Goal: Task Accomplishment & Management: Complete application form

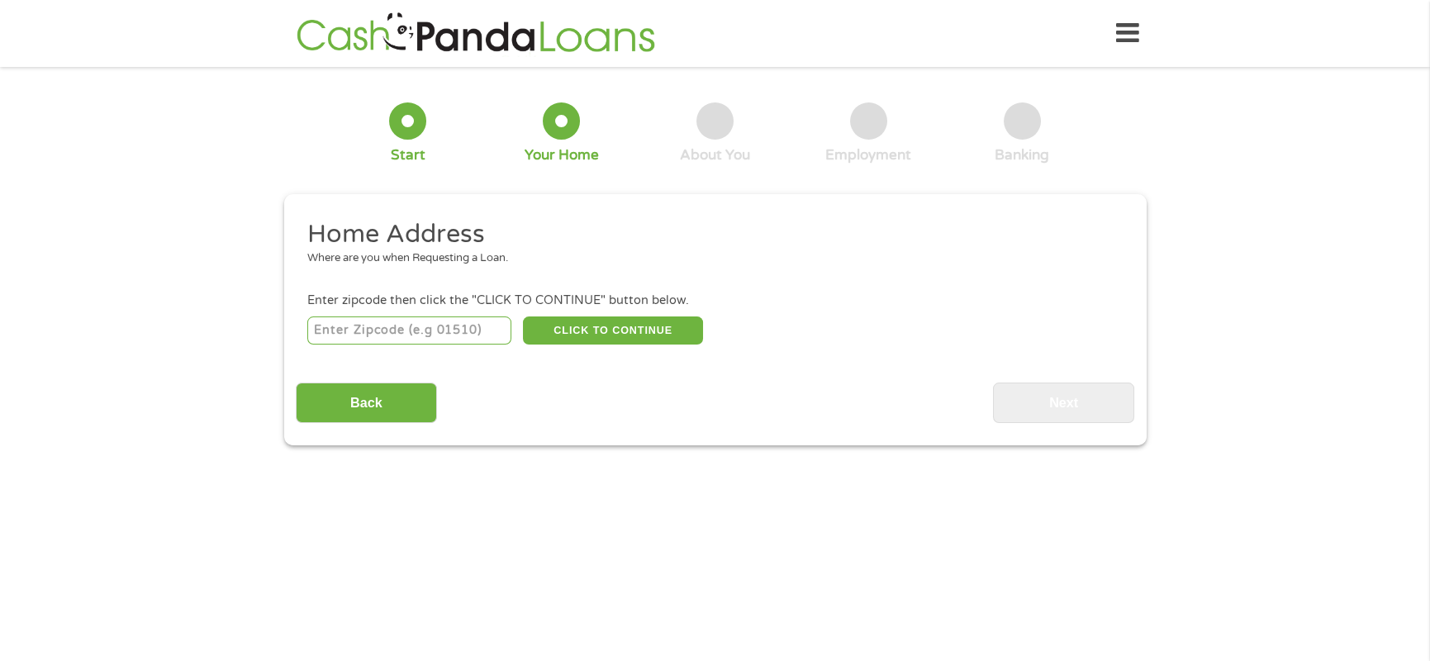
click at [473, 331] on input "number" at bounding box center [409, 330] width 204 height 28
type input "77584"
click at [587, 331] on button "CLICK TO CONTINUE" at bounding box center [613, 330] width 180 height 28
type input "77584"
type input "Pearland"
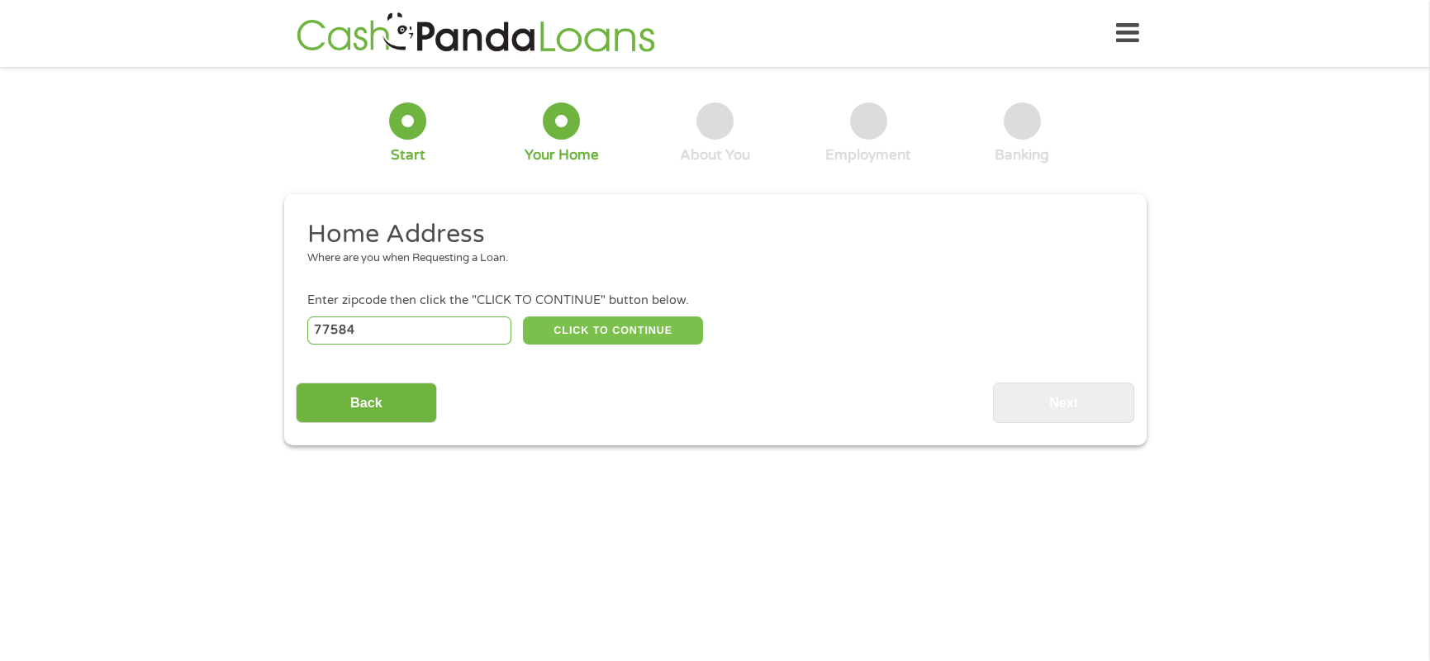
select select "[US_STATE]"
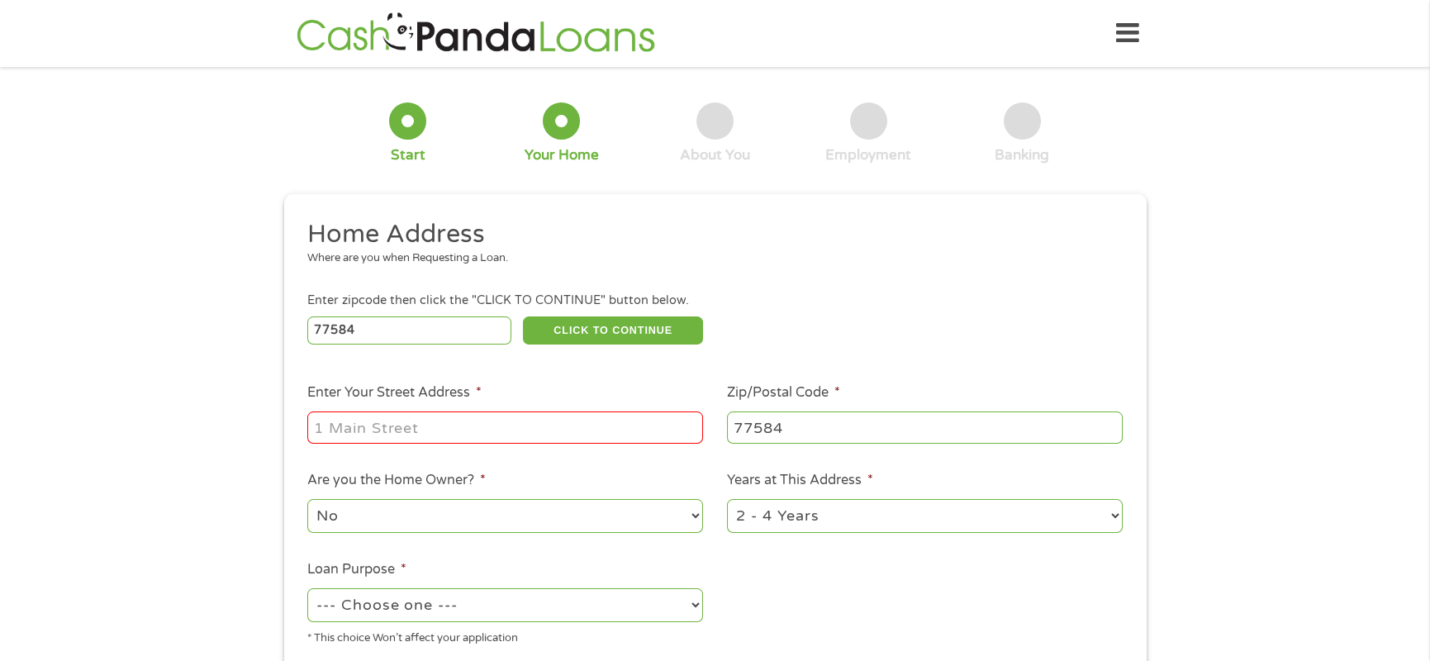
click at [649, 425] on input "Enter Your Street Address *" at bounding box center [505, 426] width 396 height 31
type input "[STREET_ADDRESS]"
click at [692, 509] on select "No Yes" at bounding box center [505, 516] width 396 height 34
select select "yes"
click at [307, 499] on select "No Yes" at bounding box center [505, 516] width 396 height 34
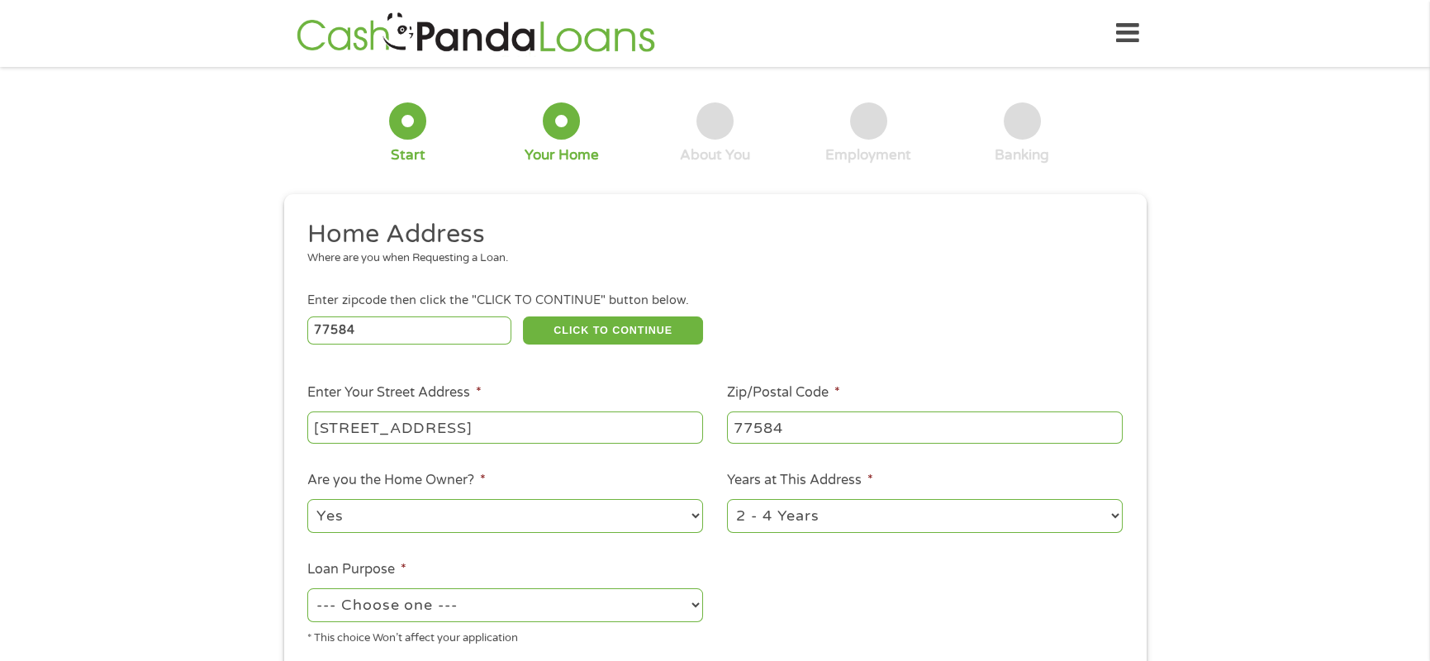
click at [839, 520] on select "1 Year or less 1 - 2 Years 2 - 4 Years Over 4 Years" at bounding box center [925, 516] width 396 height 34
select select "60months"
click at [727, 499] on select "1 Year or less 1 - 2 Years 2 - 4 Years Over 4 Years" at bounding box center [925, 516] width 396 height 34
click at [616, 611] on select "--- Choose one --- Pay Bills Debt Consolidation Home Improvement Major Purchase…" at bounding box center [505, 605] width 396 height 34
select select "medicalexpenses"
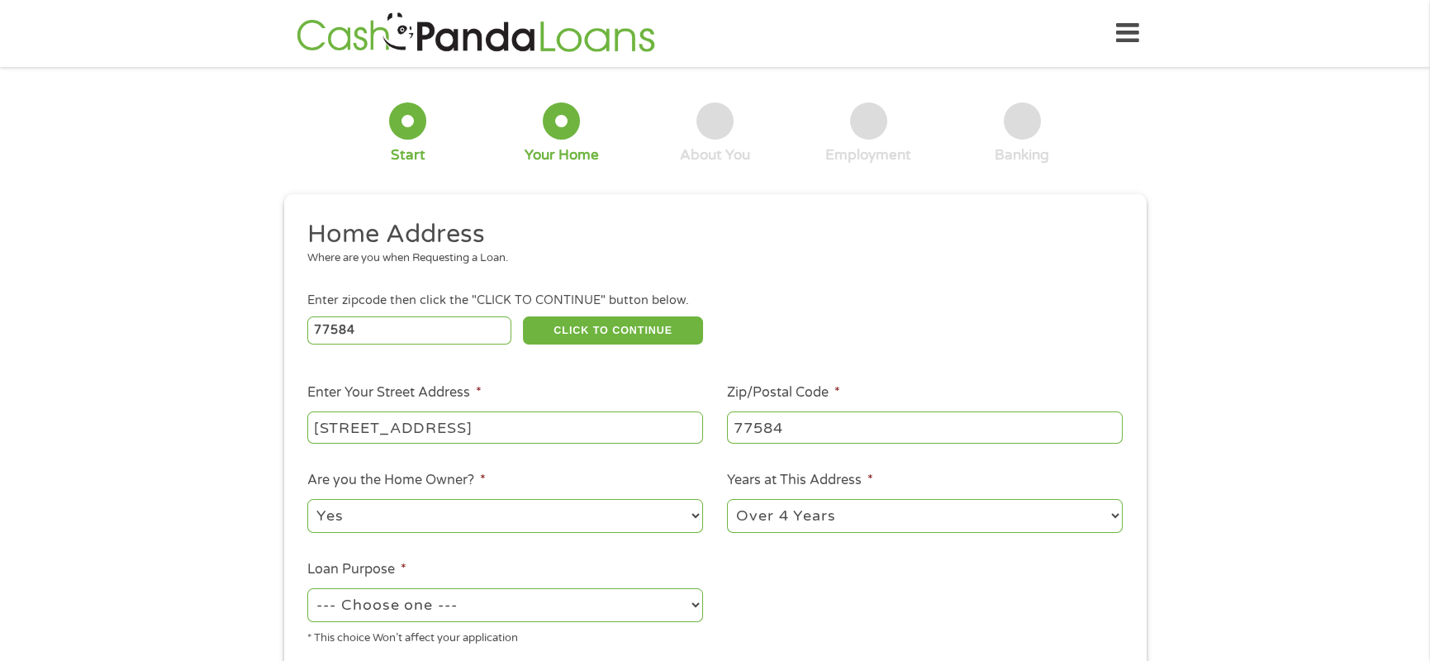
click at [307, 588] on select "--- Choose one --- Pay Bills Debt Consolidation Home Improvement Major Purchase…" at bounding box center [505, 605] width 396 height 34
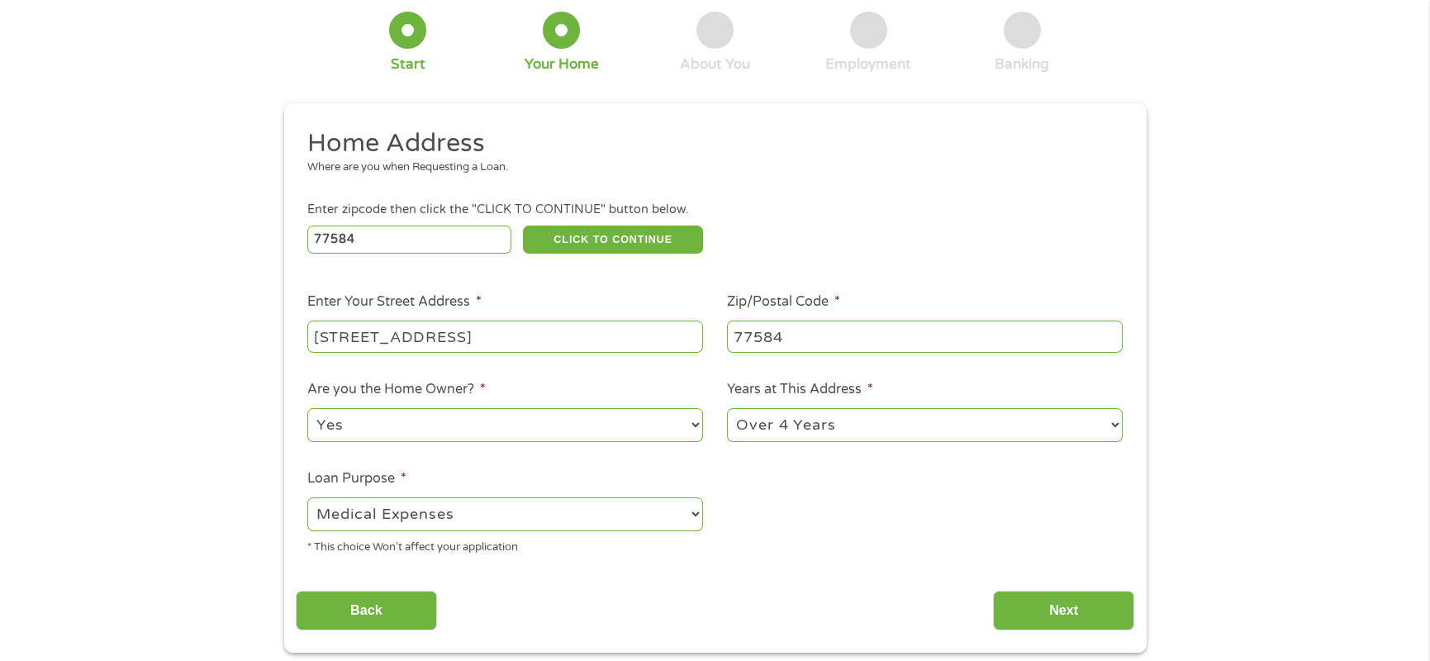
scroll to position [331, 0]
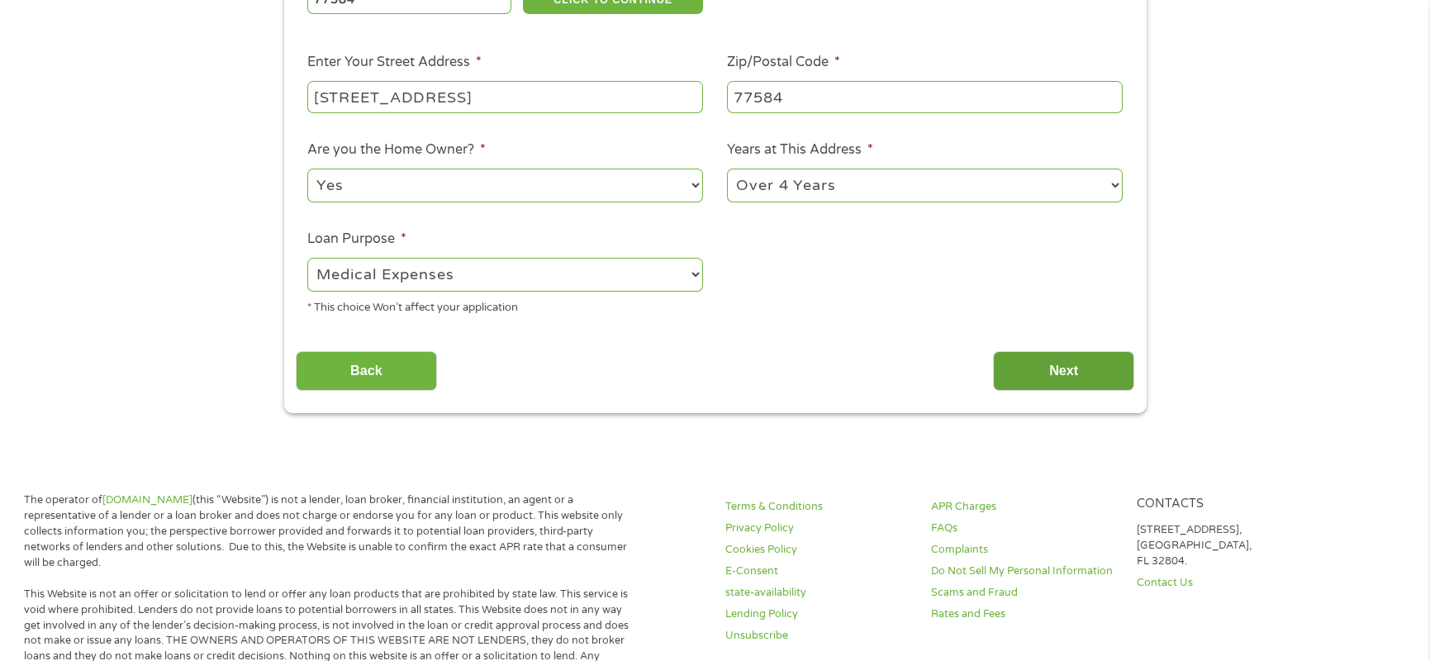
click at [1071, 364] on input "Next" at bounding box center [1063, 371] width 141 height 40
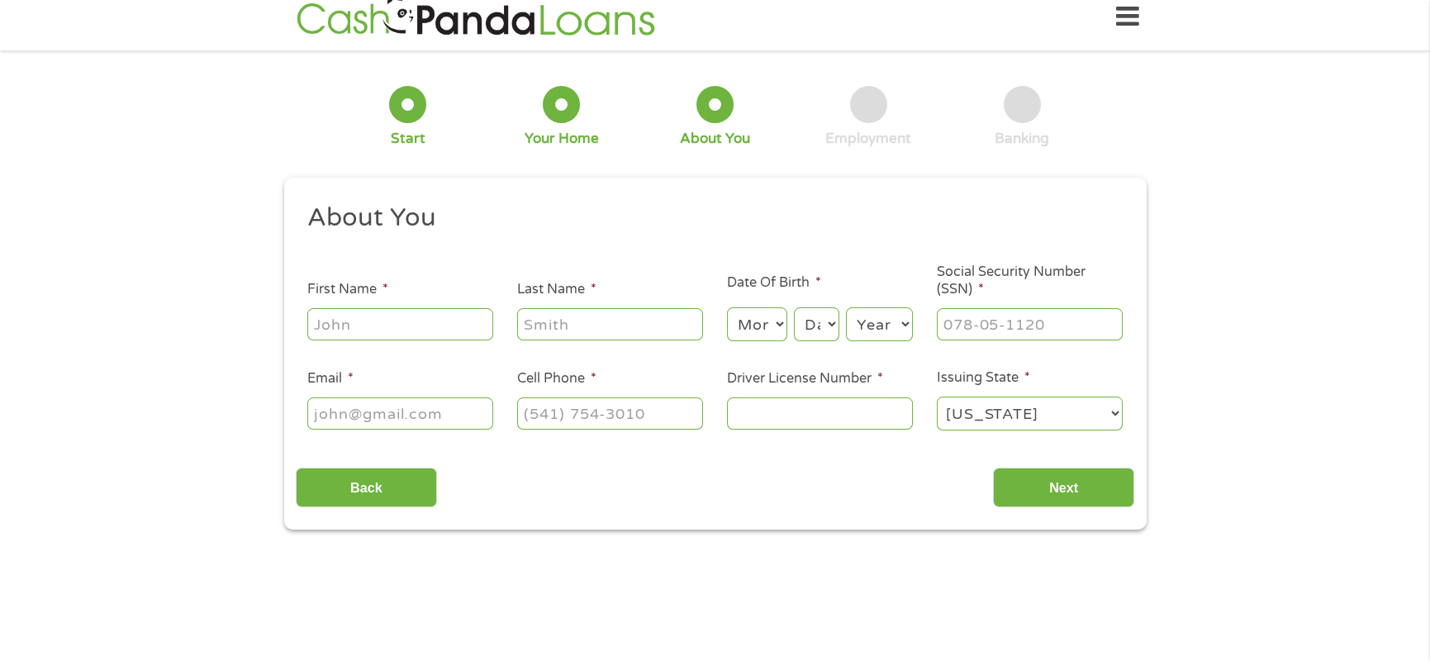
scroll to position [0, 0]
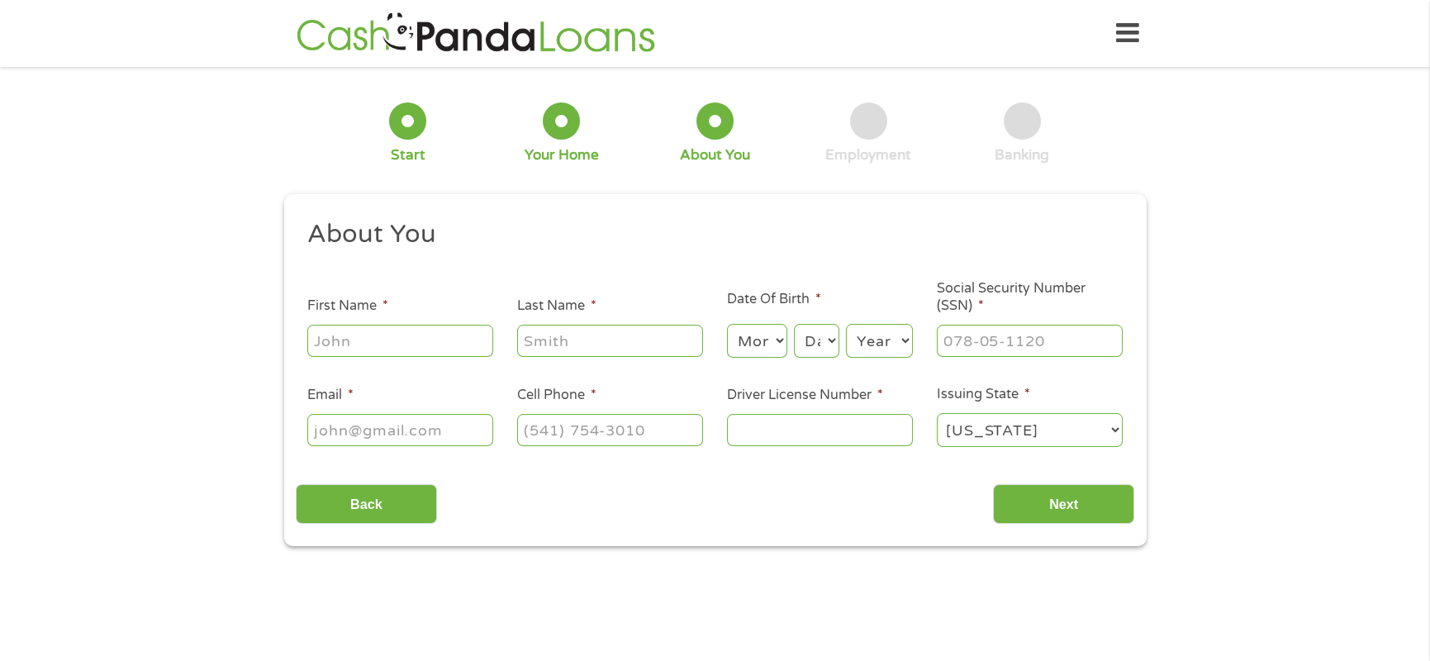
click at [411, 340] on input "First Name *" at bounding box center [400, 340] width 186 height 31
type input "[PERSON_NAME]"
type input "c"
type input "[PERSON_NAME]"
select select "2"
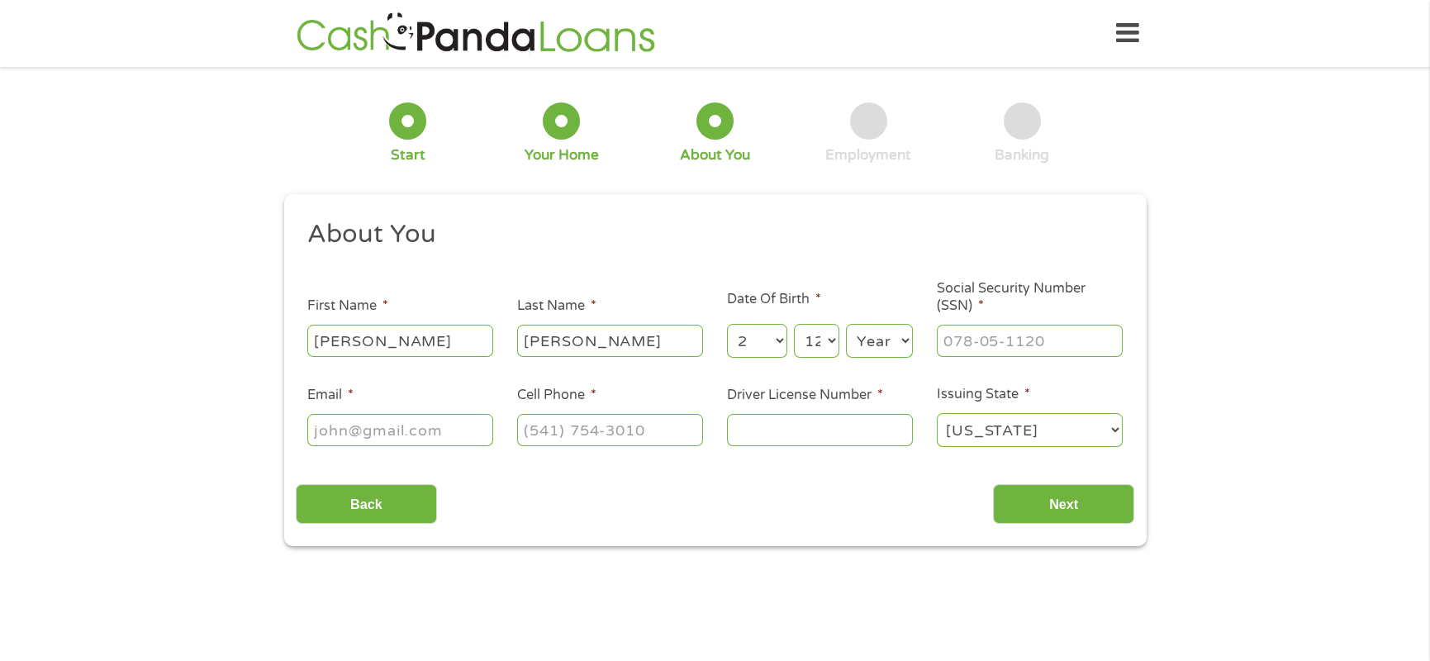
select select "13"
select select "1972"
type input "627-09-0505"
type input "[EMAIL_ADDRESS][DOMAIN_NAME]"
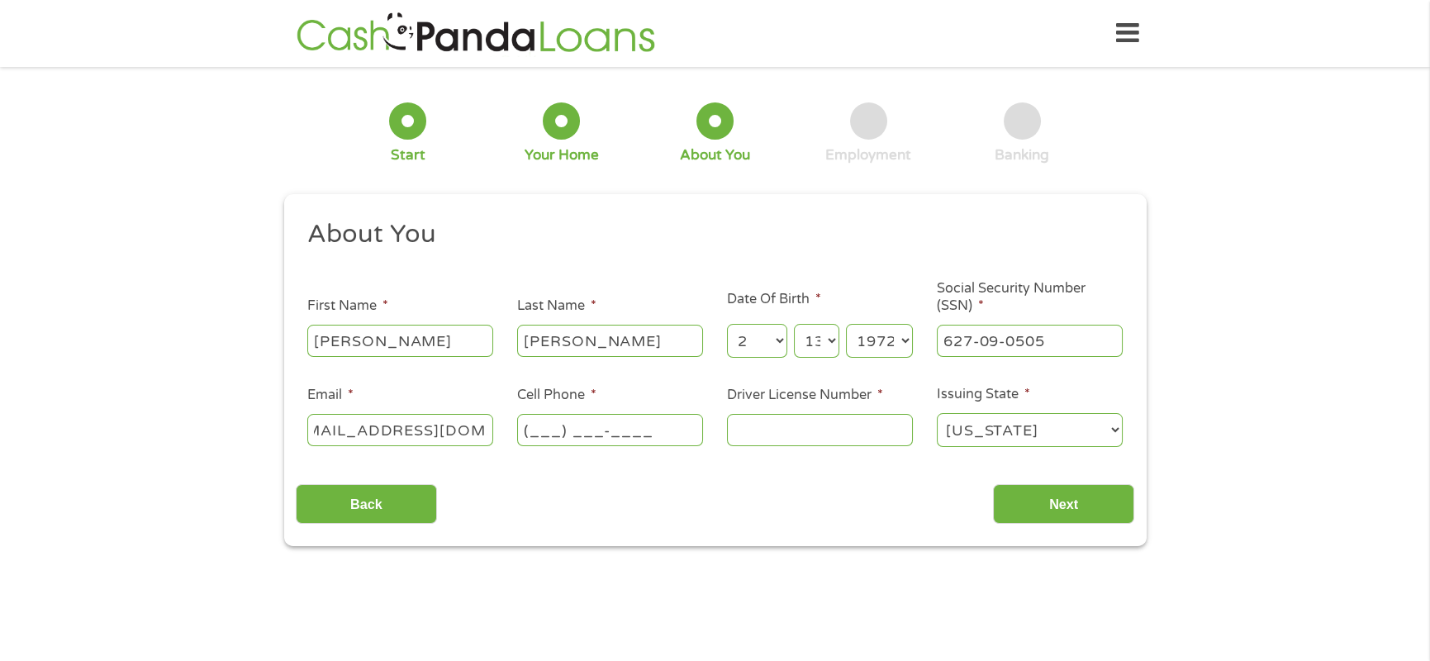
scroll to position [0, 0]
type input "[PHONE_NUMBER]"
type input "12154211"
click at [1025, 499] on input "Next" at bounding box center [1063, 504] width 141 height 40
click at [1050, 506] on input "Next" at bounding box center [1063, 504] width 141 height 40
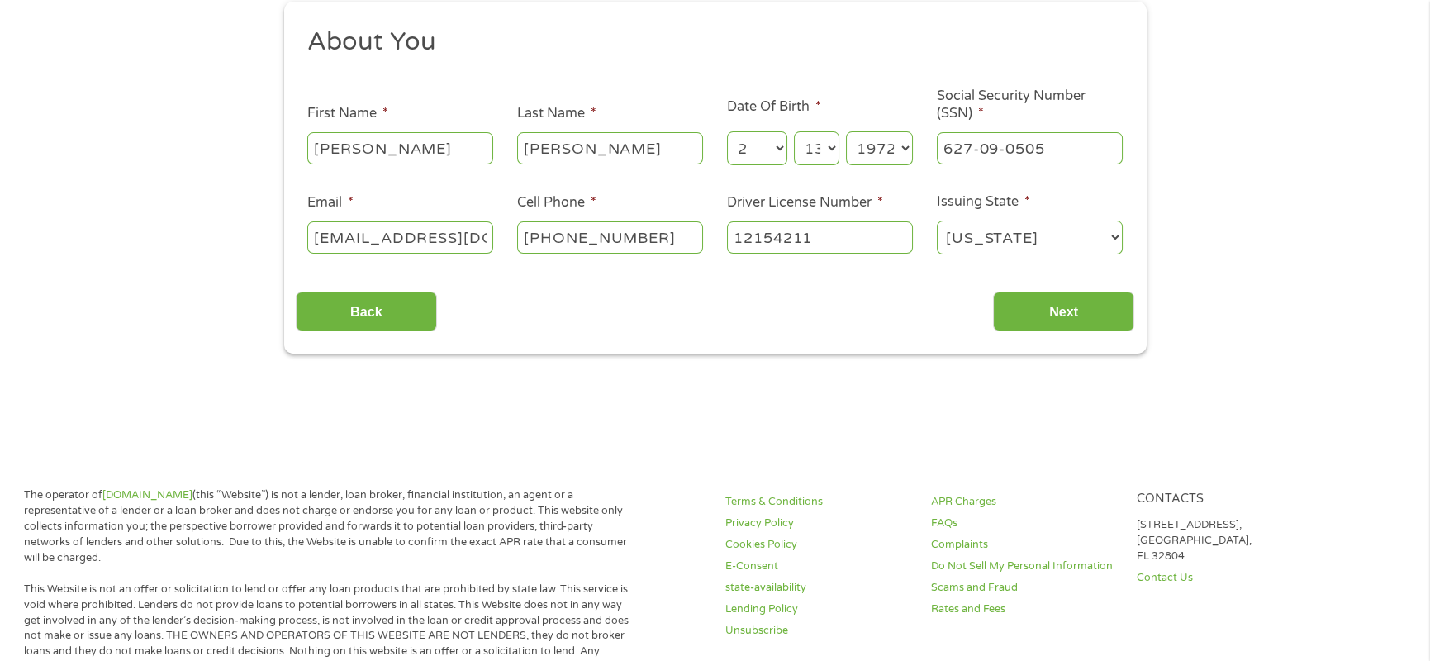
scroll to position [83, 0]
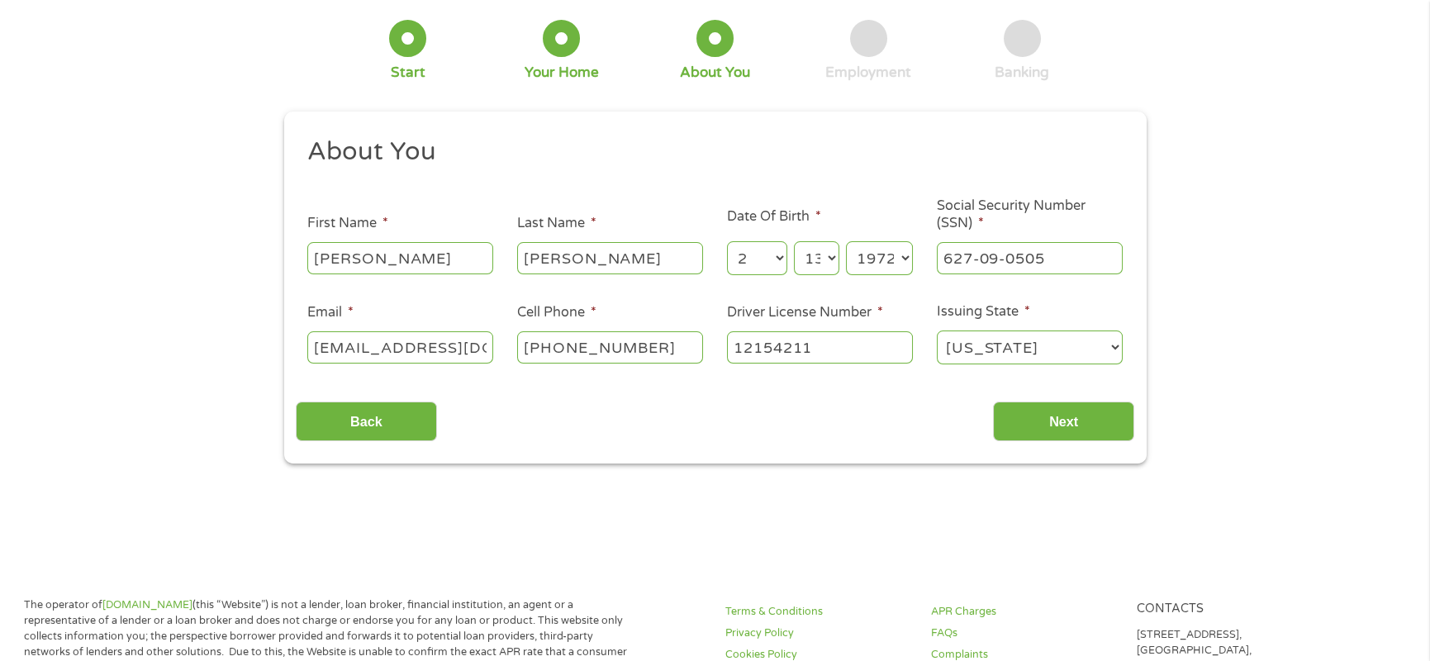
click at [782, 264] on select "Month 1 2 3 4 5 6 7 8 9 10 11 12" at bounding box center [757, 258] width 60 height 34
click at [727, 242] on select "Month 1 2 3 4 5 6 7 8 9 10 11 12" at bounding box center [757, 258] width 60 height 34
click at [1043, 414] on input "Next" at bounding box center [1063, 422] width 141 height 40
click at [830, 259] on select "Day 1 2 3 4 5 6 7 8 9 10 11 12 13 14 15 16 17 18 19 20 21 22 23 24 25 26 27 28 …" at bounding box center [816, 258] width 45 height 34
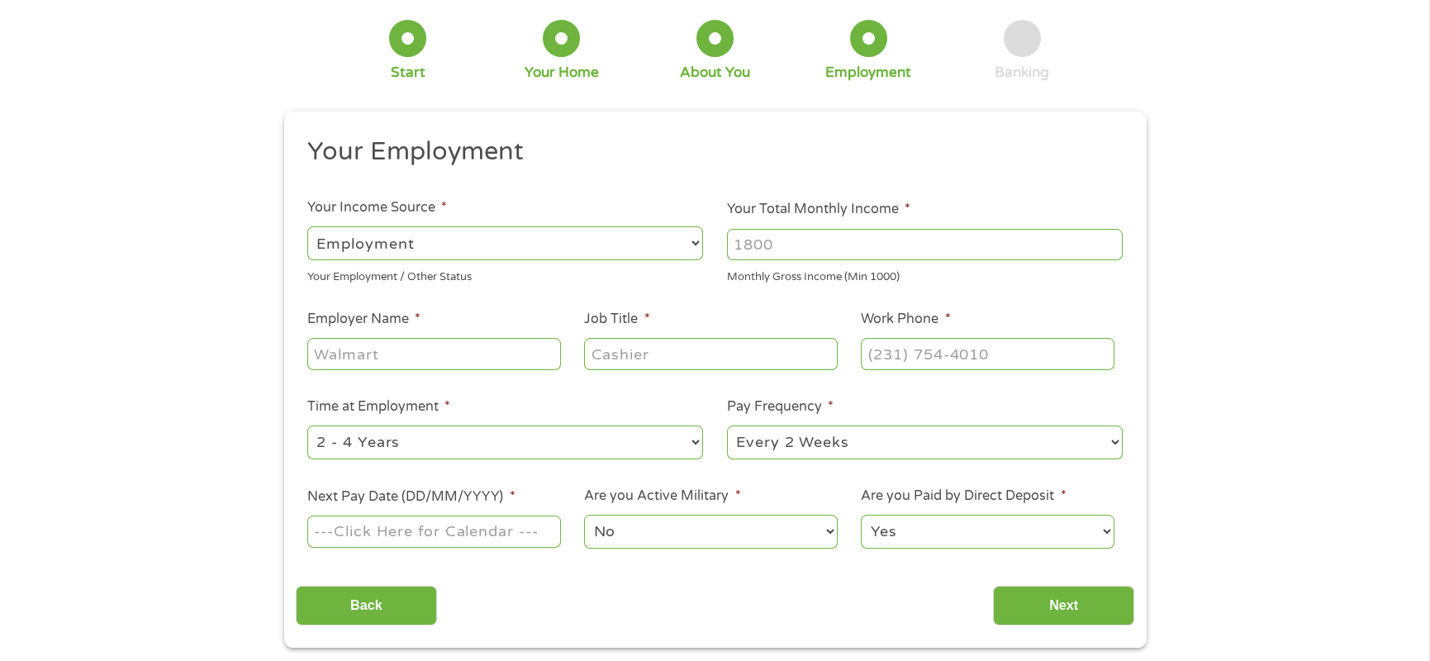
scroll to position [165, 0]
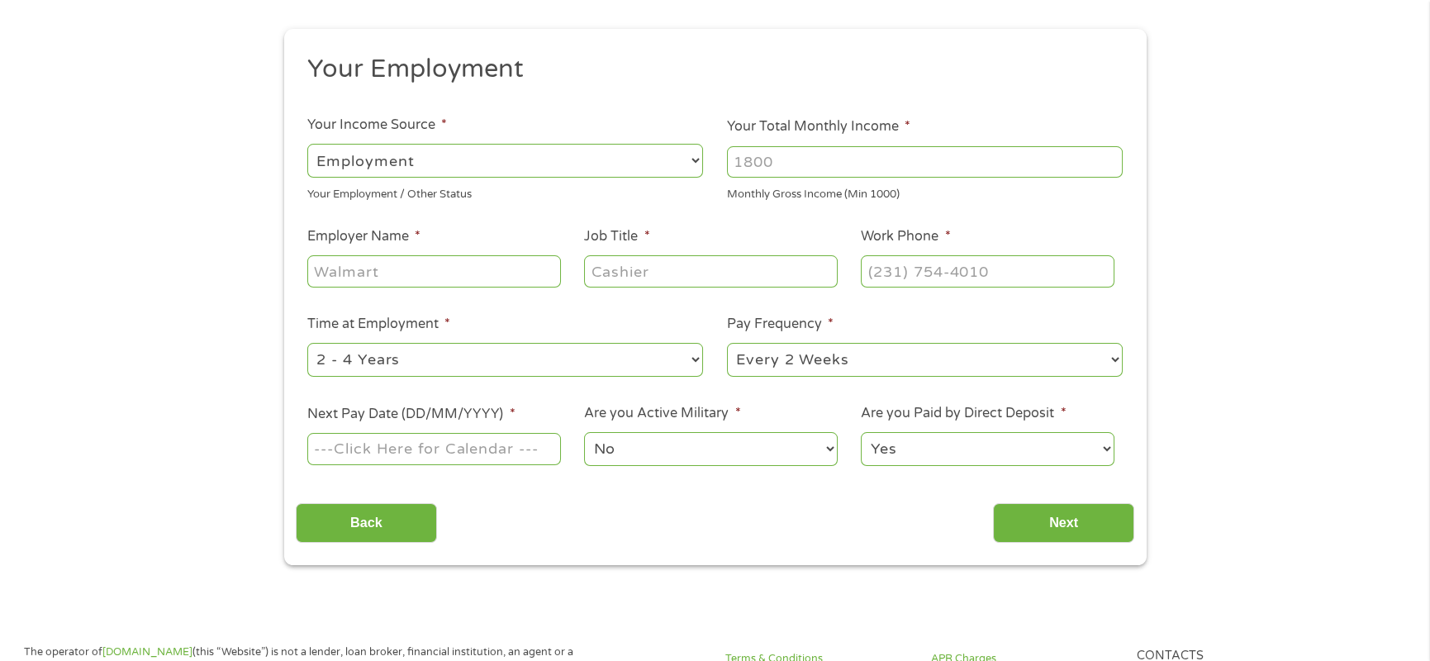
click at [830, 158] on input "Your Total Monthly Income *" at bounding box center [925, 161] width 396 height 31
type input "5820"
click at [416, 261] on input "Employer Name *" at bounding box center [433, 270] width 253 height 31
type input "United Education Institute"
type input "Director of Student Finance"
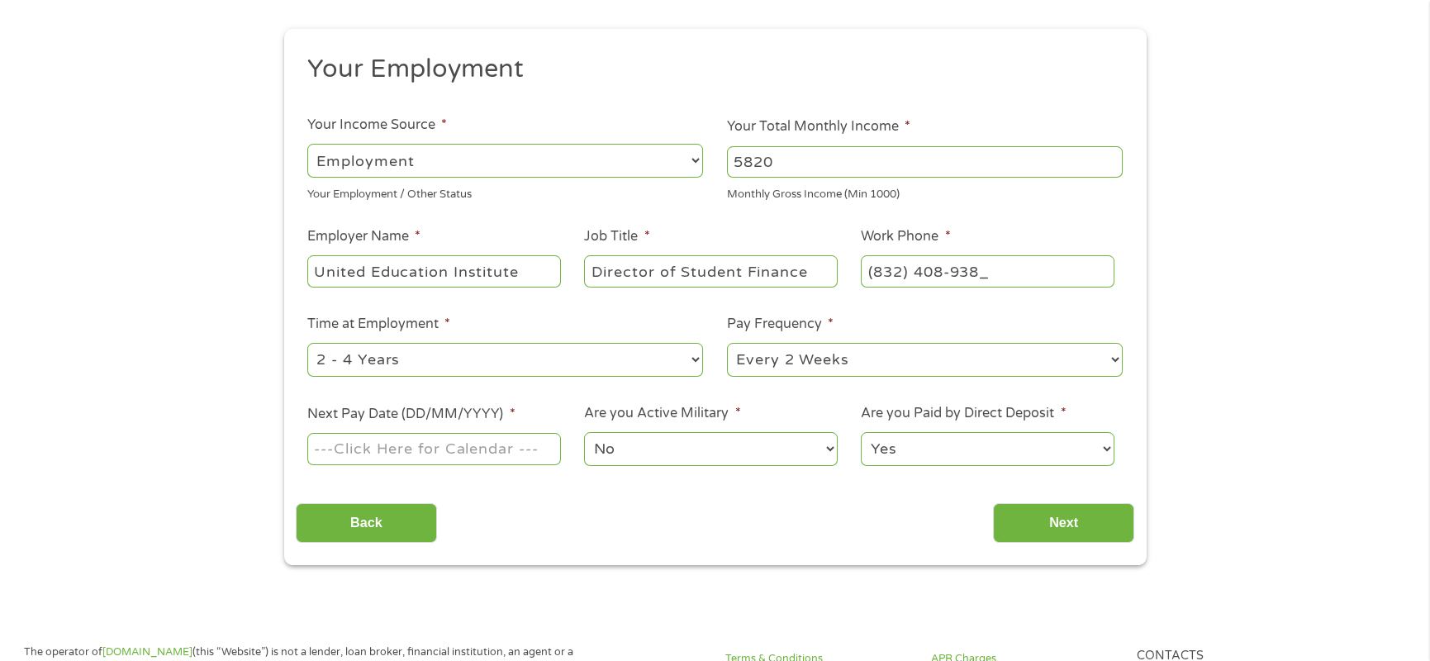
type input "[PHONE_NUMBER]"
click at [549, 446] on input "Next Pay Date (DD/MM/YYYY) *" at bounding box center [433, 448] width 253 height 31
type input "[DATE]"
click at [1050, 521] on input "Next" at bounding box center [1063, 523] width 141 height 40
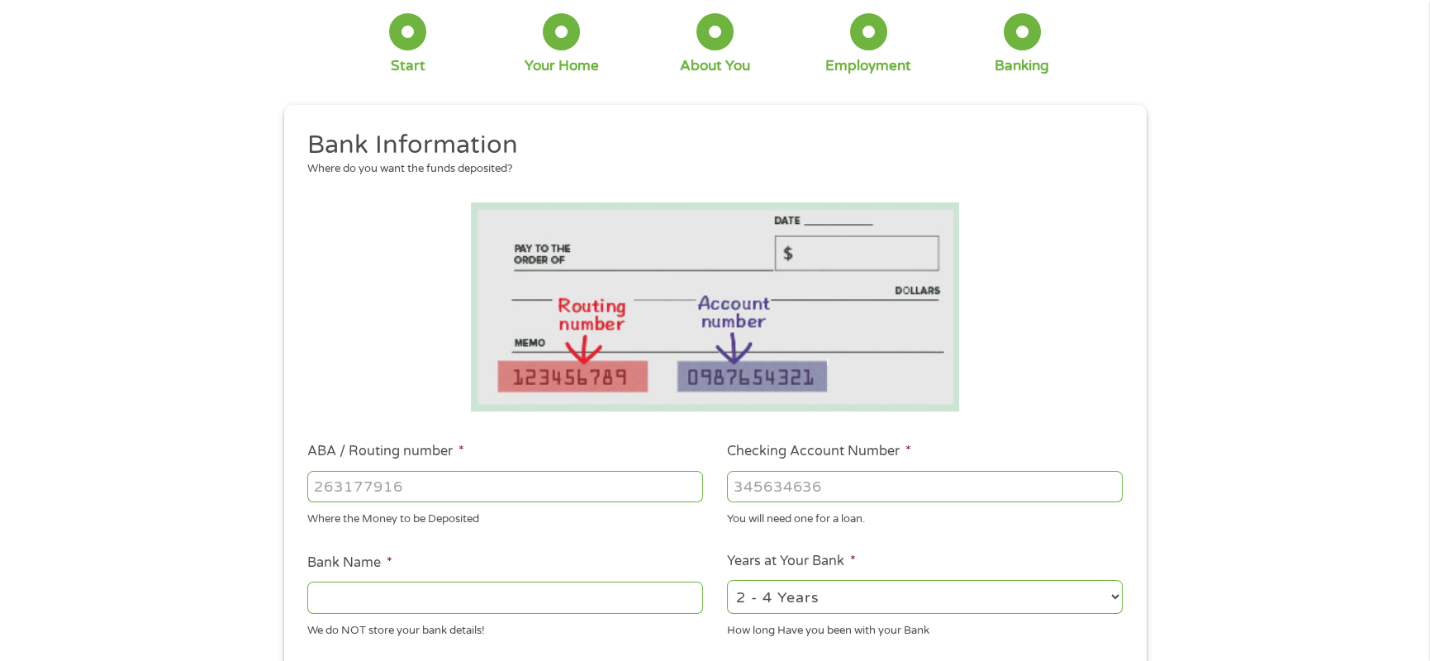
scroll to position [248, 0]
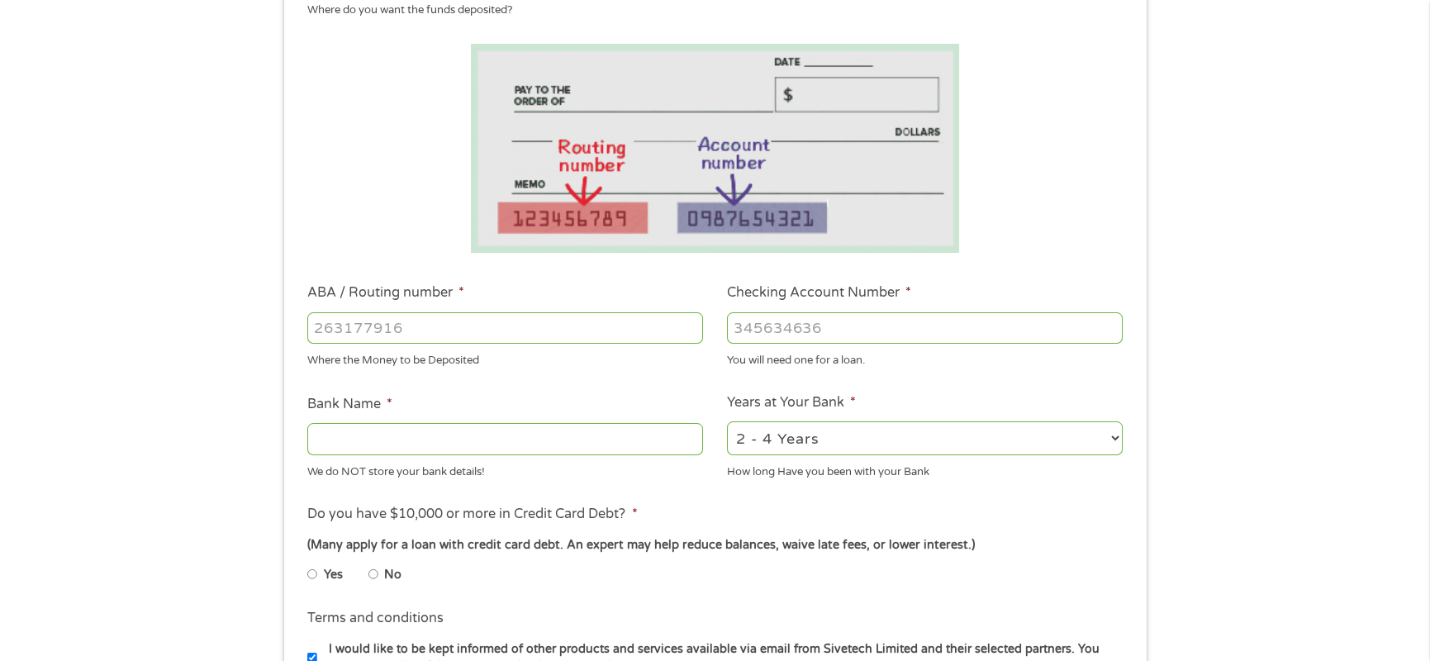
click at [817, 438] on select "2 - 4 Years 6 - 12 Months 1 - 2 Years Over 4 Years" at bounding box center [925, 438] width 396 height 34
select select "60months"
click at [727, 421] on select "2 - 4 Years 6 - 12 Months 1 - 2 Years Over 4 Years" at bounding box center [925, 438] width 396 height 34
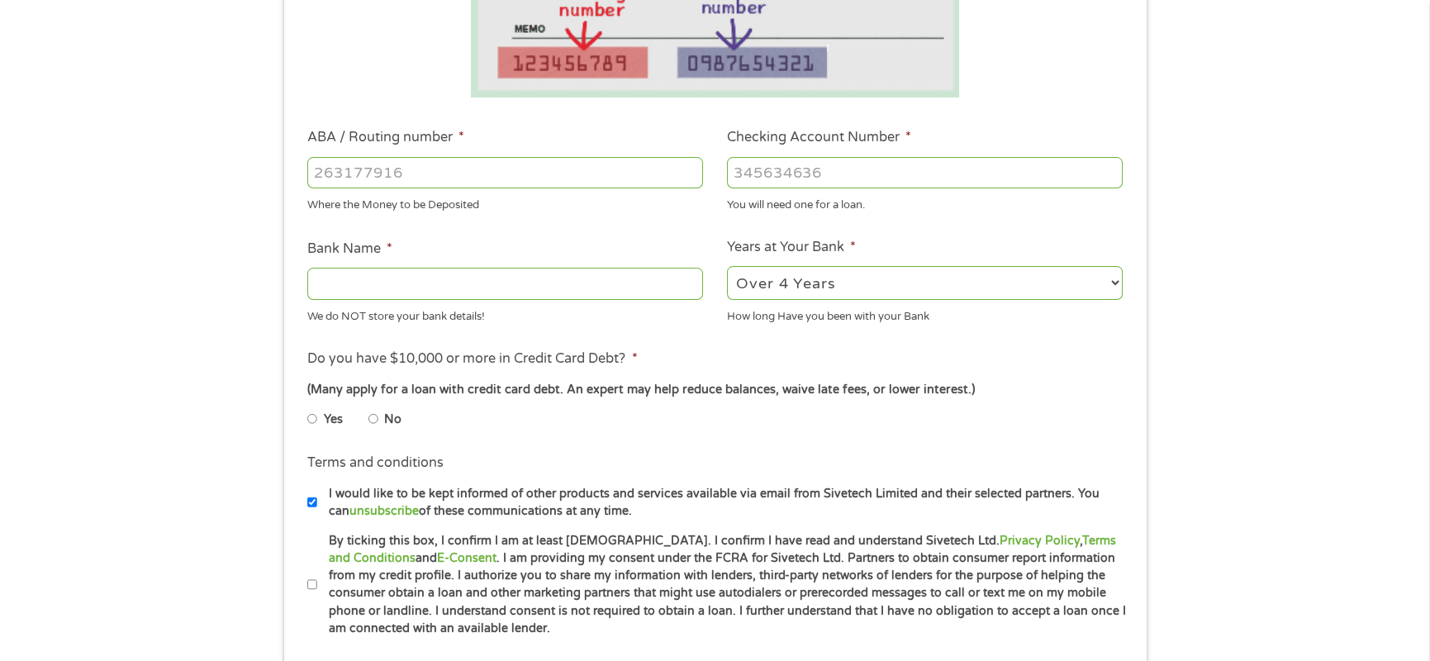
scroll to position [413, 0]
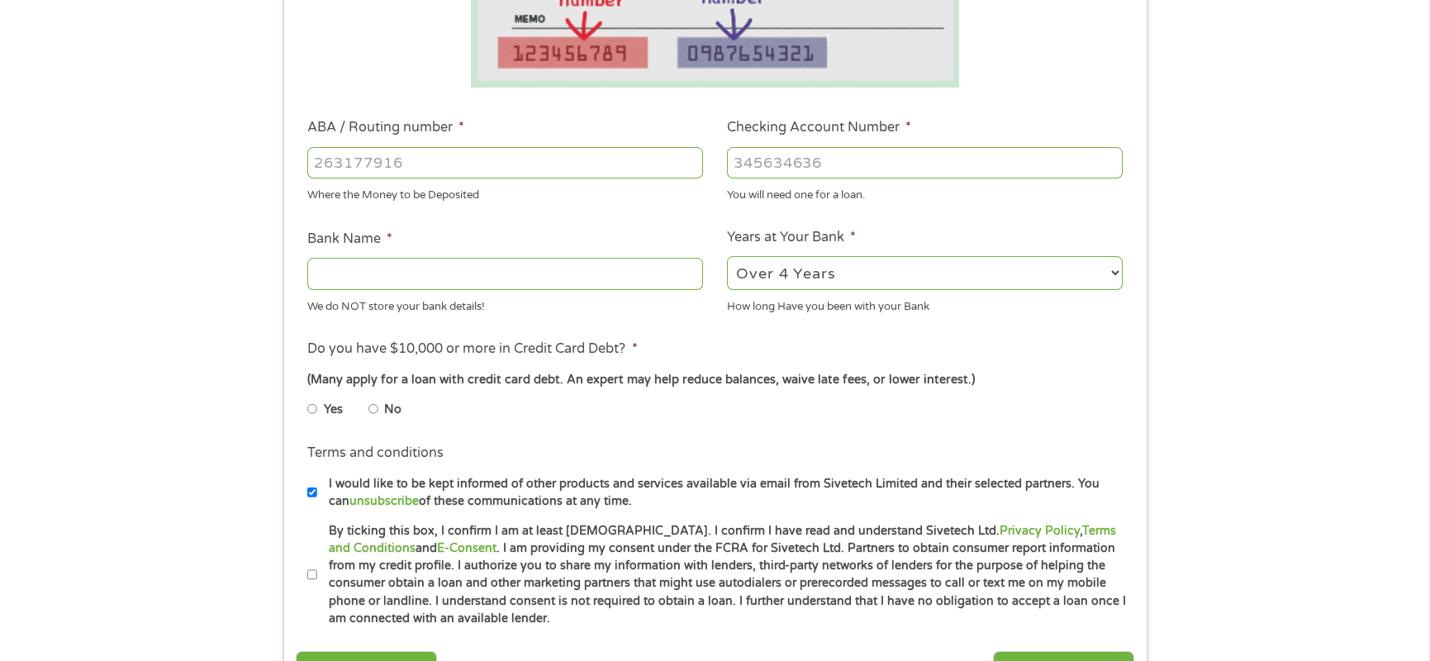
click at [373, 407] on input "No" at bounding box center [374, 409] width 10 height 26
radio input "true"
click at [307, 488] on input "I would like to be kept informed of other products and services available via e…" at bounding box center [312, 492] width 10 height 26
checkbox input "false"
click at [314, 575] on input "By ticking this box, I confirm I am at least [DEMOGRAPHIC_DATA]. I confirm I ha…" at bounding box center [312, 575] width 10 height 26
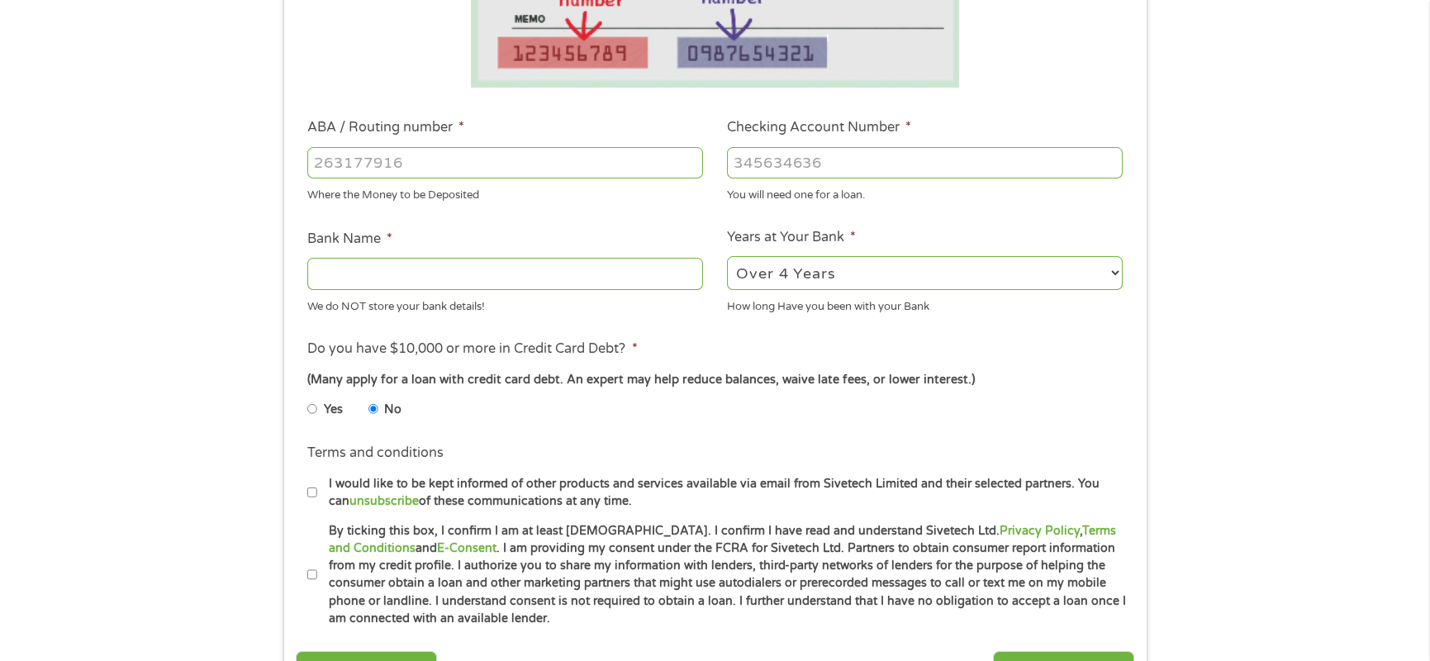
checkbox input "true"
click at [433, 284] on input "Bank Name *" at bounding box center [505, 273] width 396 height 31
type input "[PERSON_NAME] Fargo"
click at [521, 158] on input "ABA / Routing number *" at bounding box center [505, 162] width 396 height 31
type input "111900659"
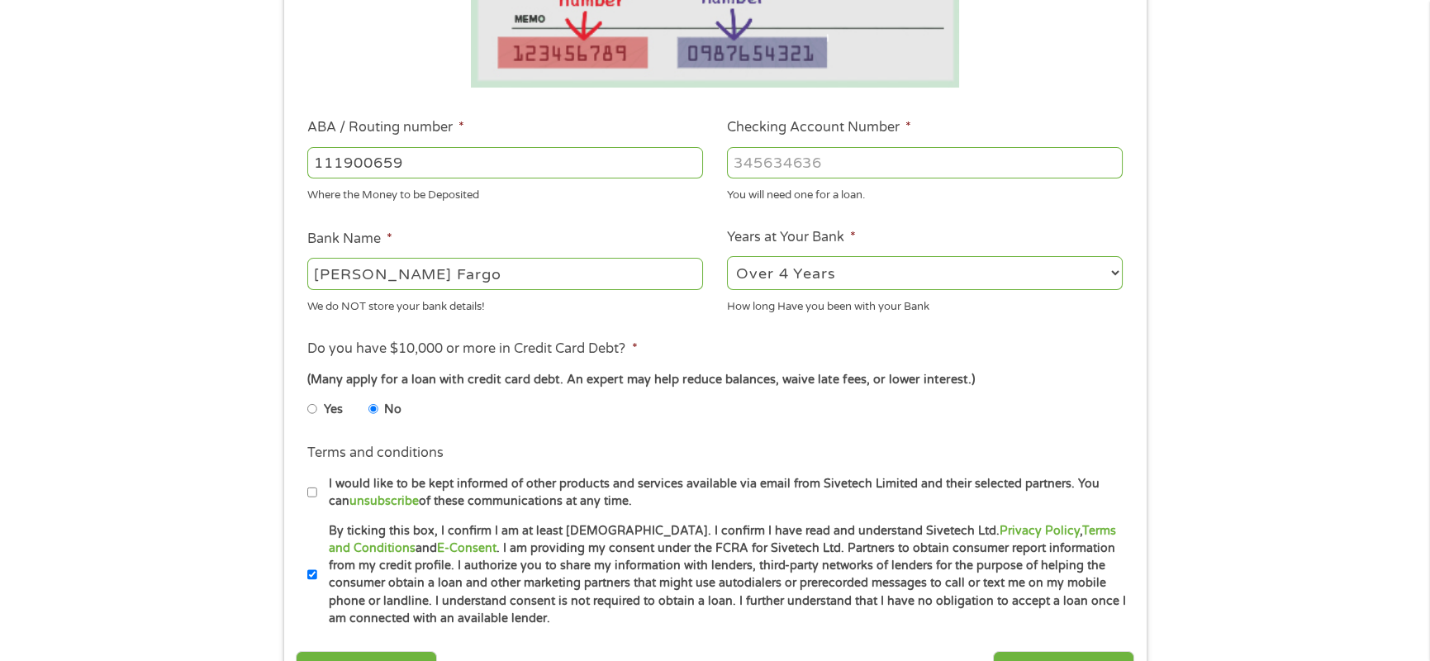
type input "[PERSON_NAME] FARGO BANK"
type input "111900659"
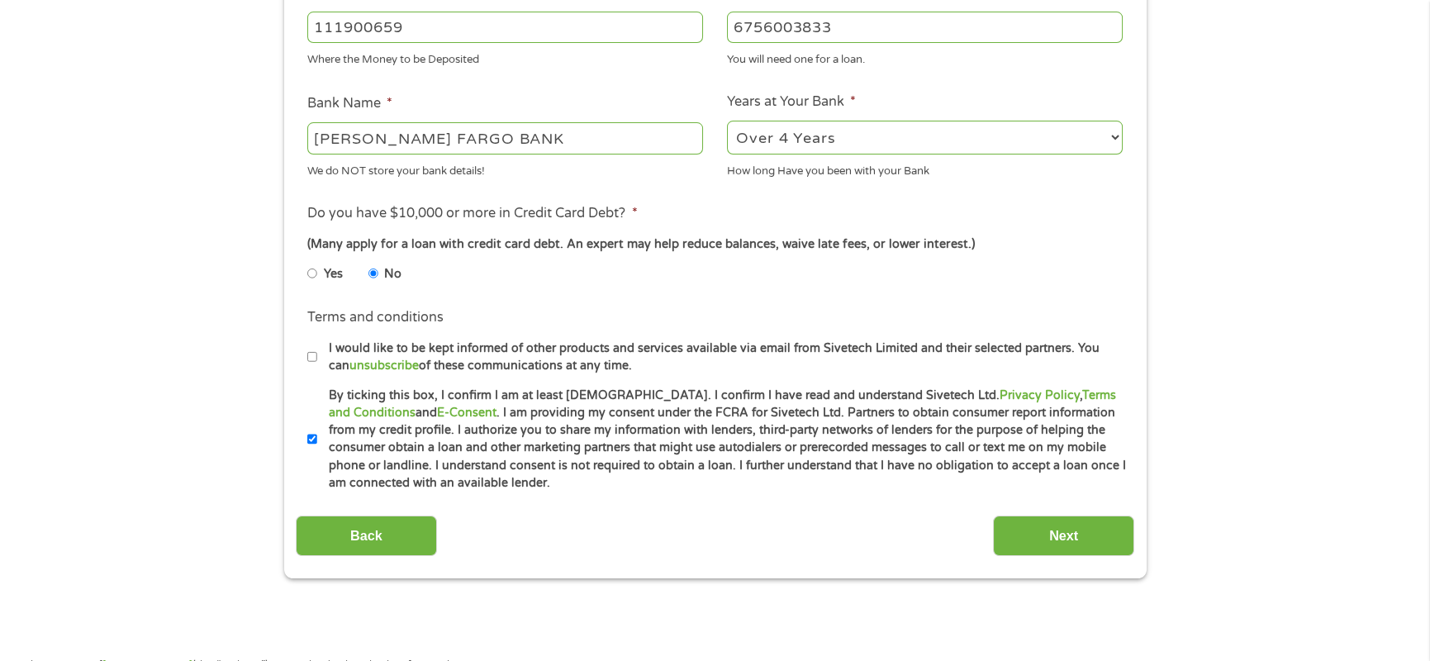
scroll to position [661, 0]
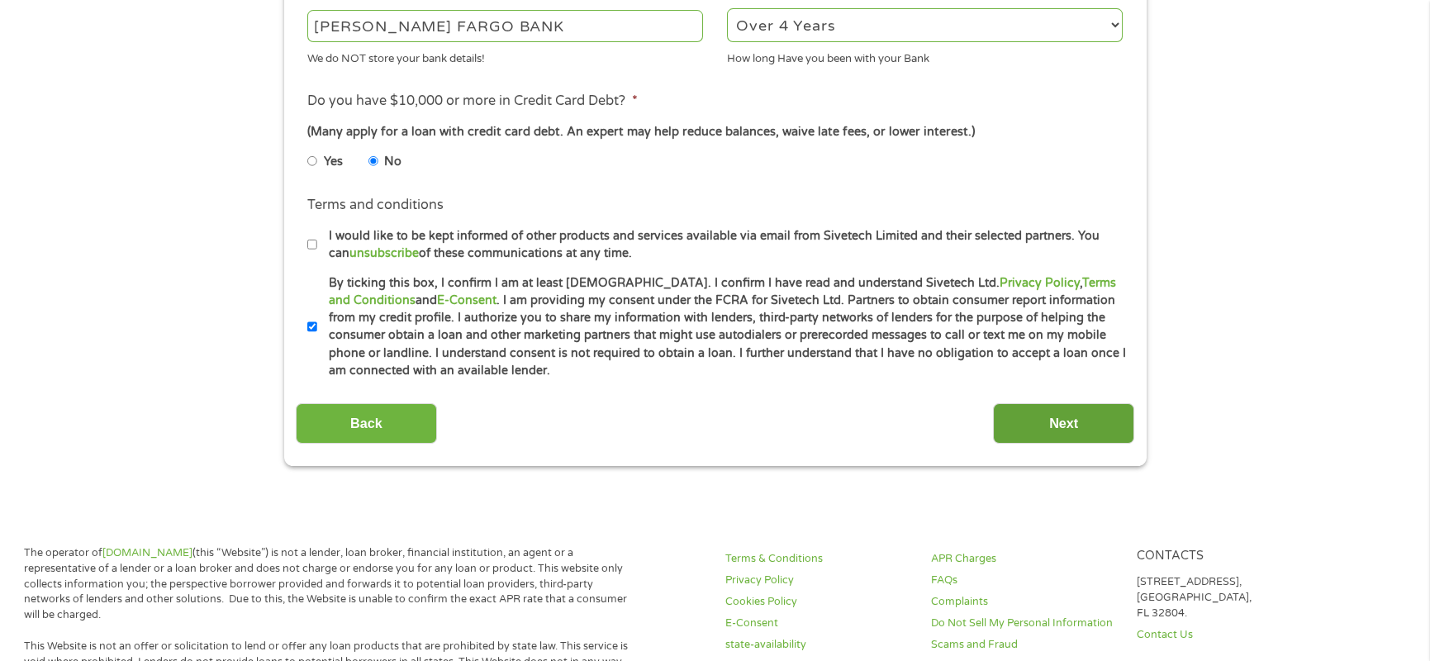
type input "6756003833"
click at [1030, 421] on input "Next" at bounding box center [1063, 423] width 141 height 40
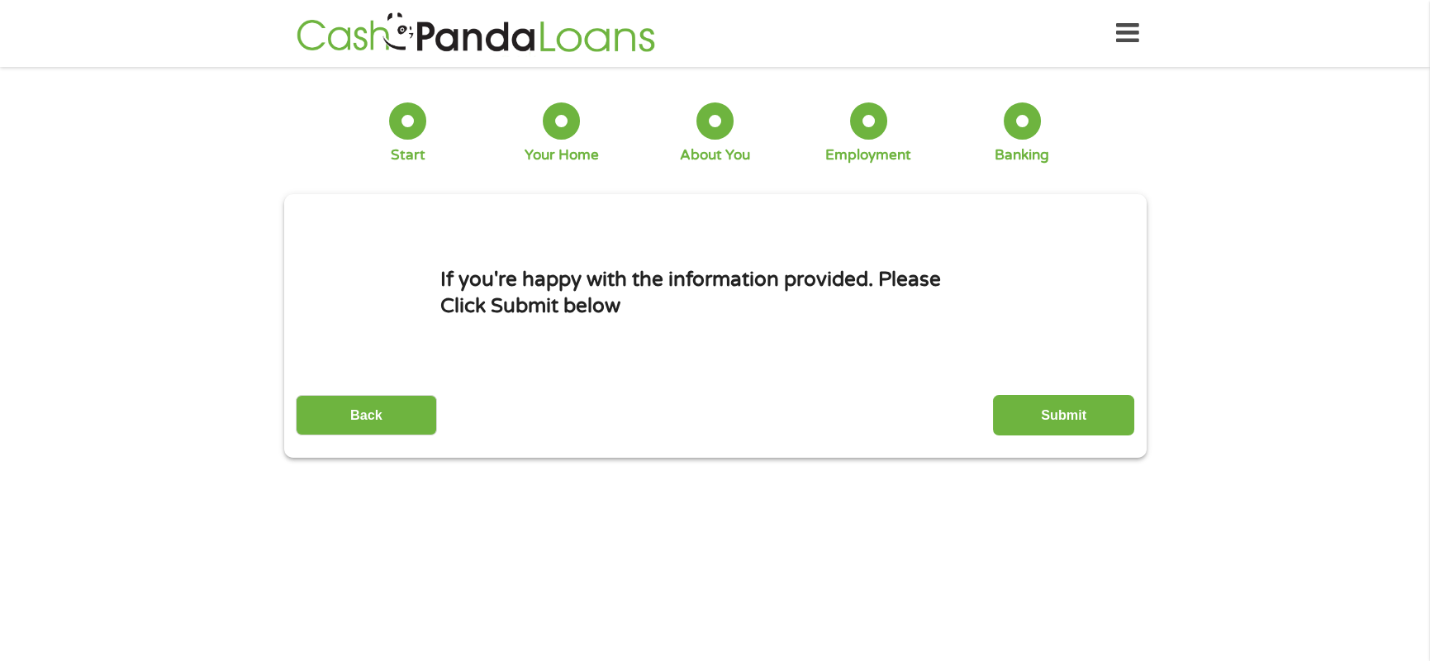
scroll to position [0, 0]
click at [1055, 416] on input "Submit" at bounding box center [1063, 415] width 141 height 40
